Goal: Navigation & Orientation: Find specific page/section

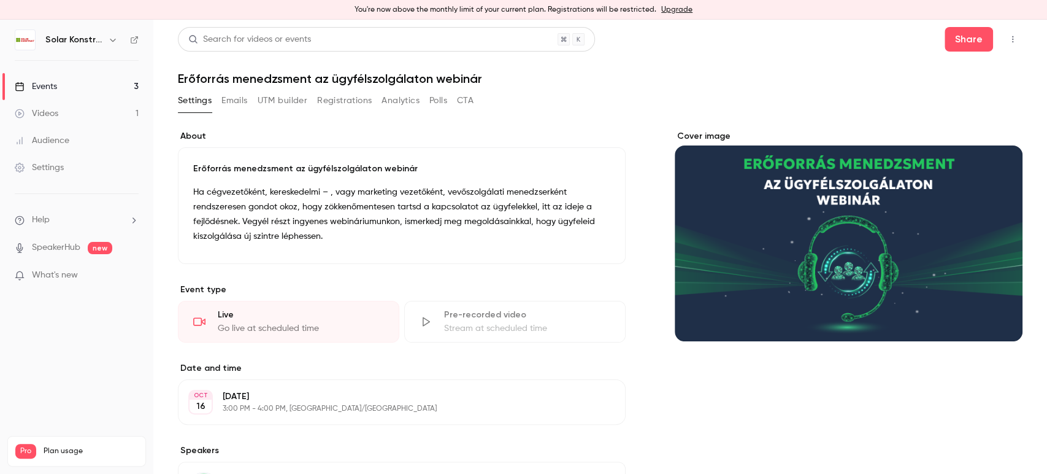
click at [816, 363] on div "Cover image" at bounding box center [849, 453] width 348 height 646
drag, startPoint x: 930, startPoint y: 1, endPoint x: 36, endPoint y: 83, distance: 898.6
click at [36, 83] on div "Events" at bounding box center [36, 86] width 42 height 12
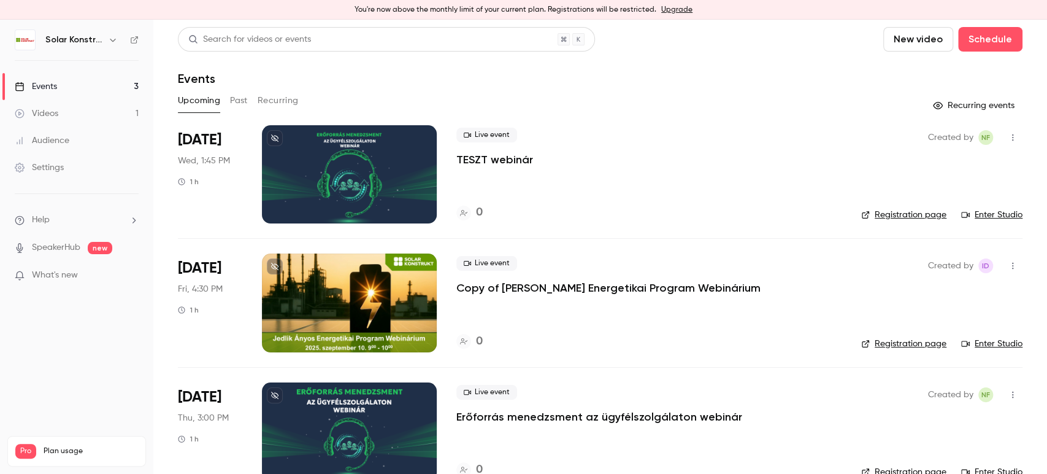
click at [20, 42] on img at bounding box center [25, 40] width 20 height 20
